Goal: Navigation & Orientation: Find specific page/section

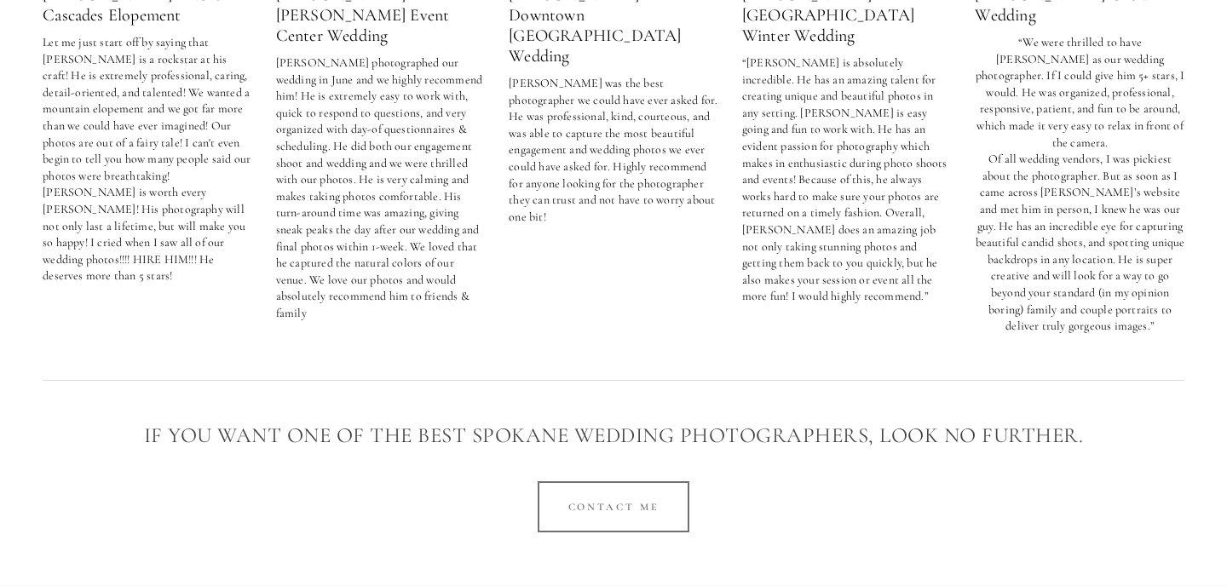
scroll to position [3409, 0]
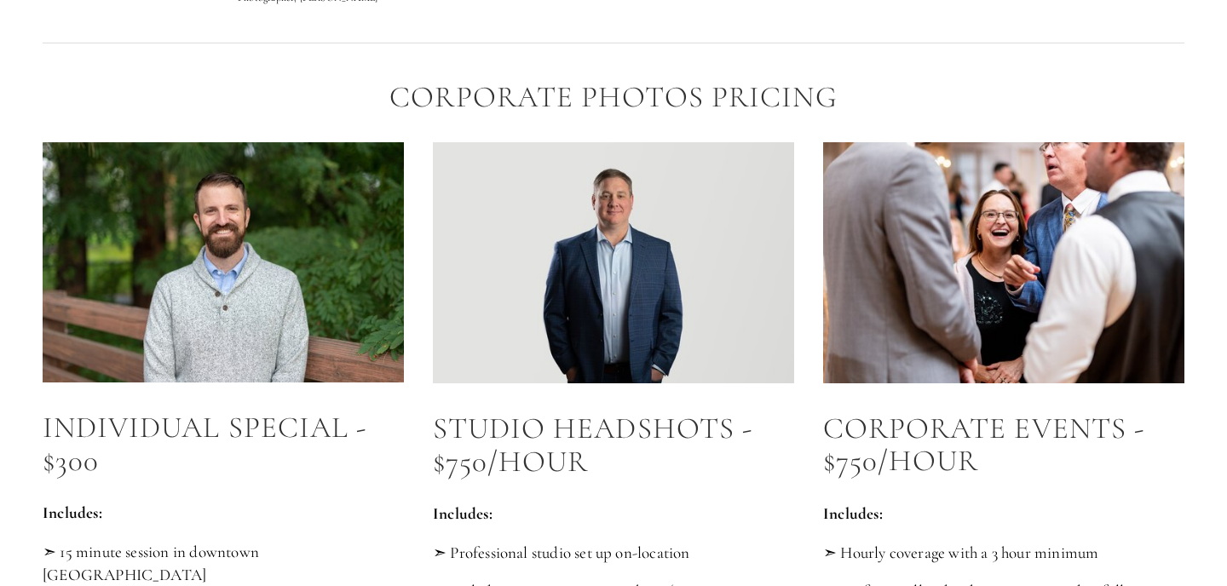
scroll to position [400, 0]
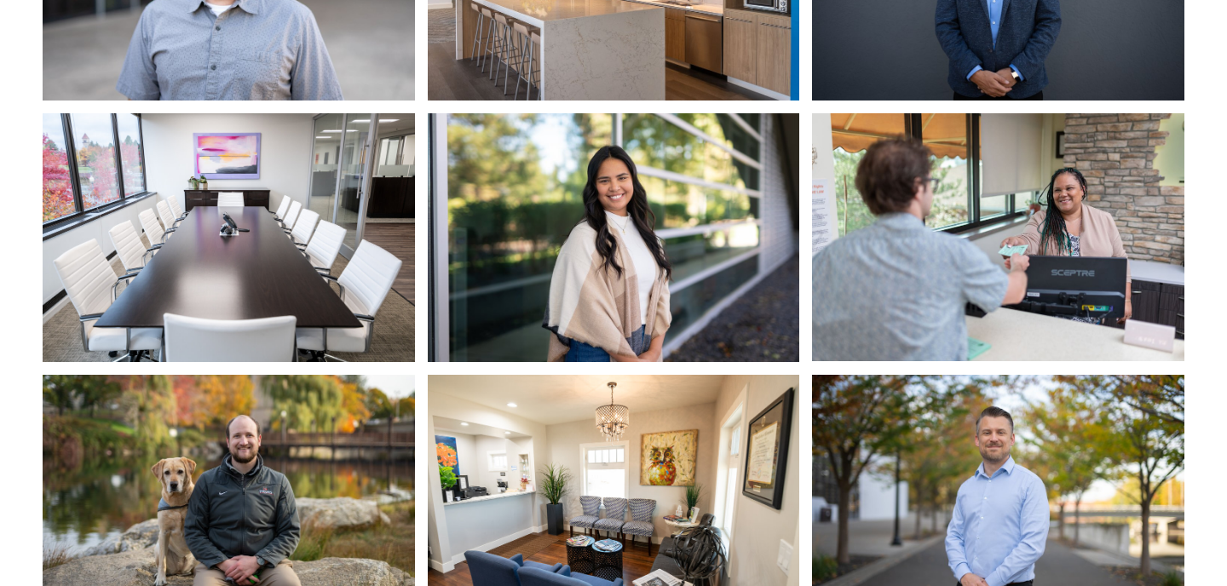
scroll to position [4039, 0]
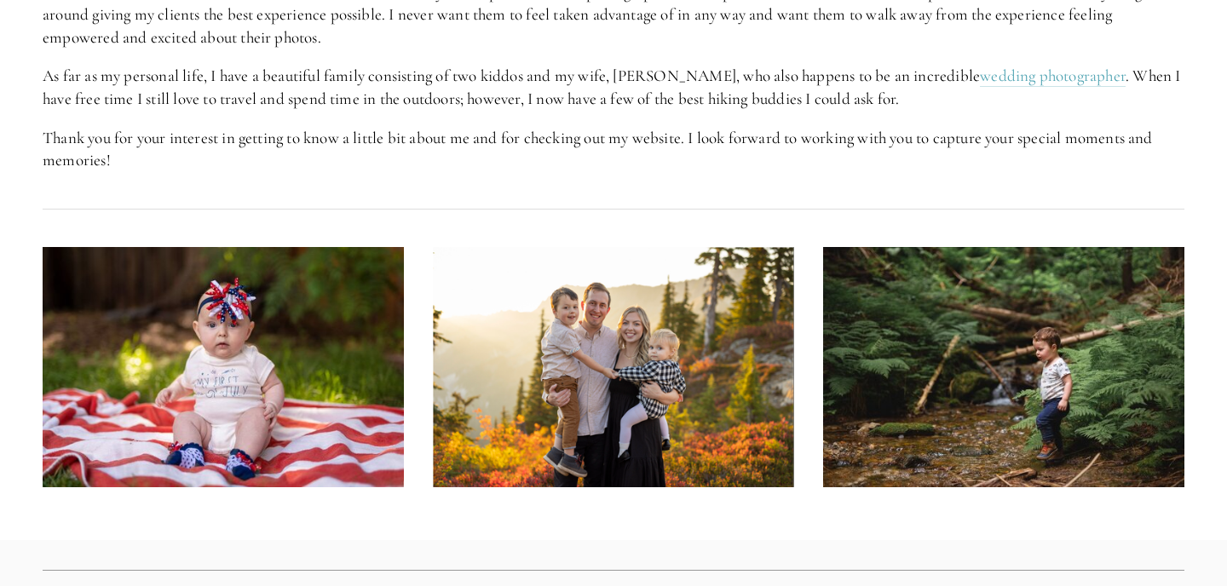
scroll to position [1138, 0]
